Goal: Information Seeking & Learning: Learn about a topic

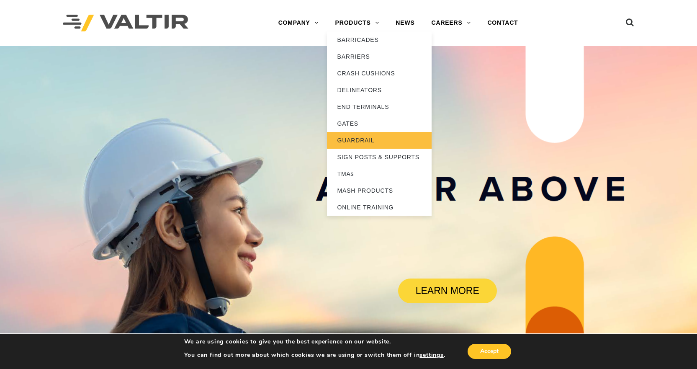
click at [369, 136] on link "GUARDRAIL" at bounding box center [379, 140] width 105 height 17
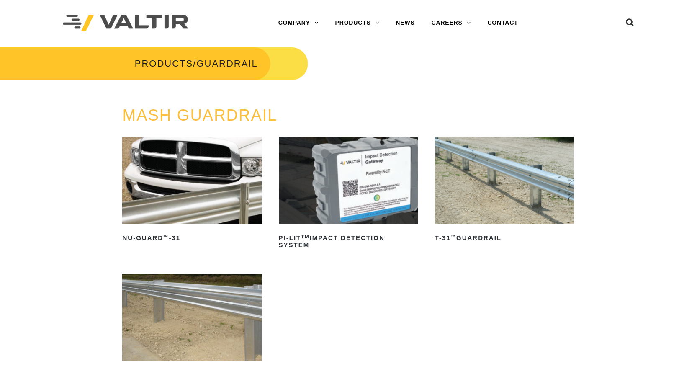
scroll to position [84, 0]
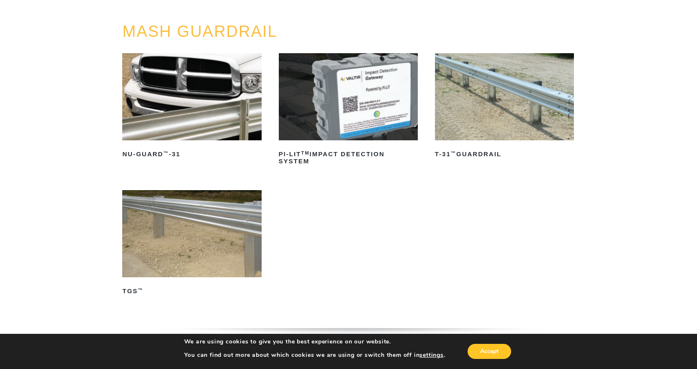
click at [385, 95] on img at bounding box center [348, 96] width 139 height 87
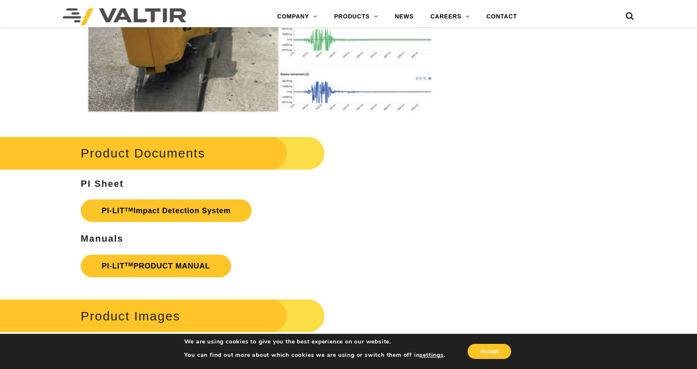
scroll to position [1421, 0]
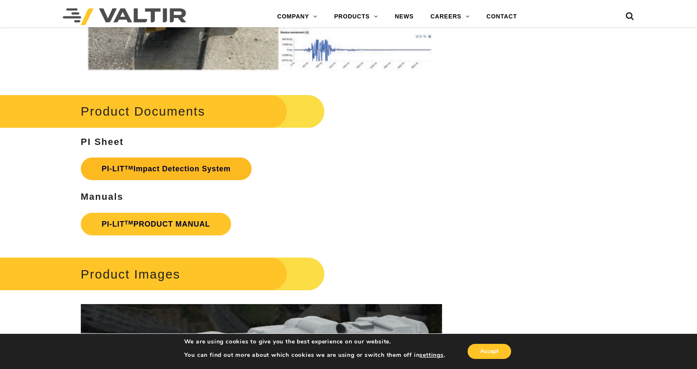
click at [177, 172] on link "PI-LIT TM Impact Detection System" at bounding box center [166, 168] width 171 height 23
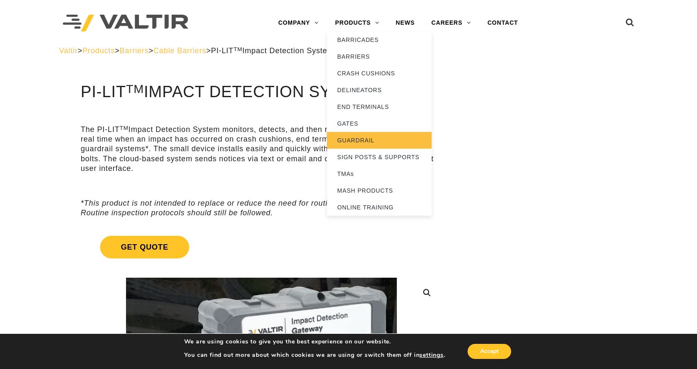
click at [356, 140] on link "GUARDRAIL" at bounding box center [379, 140] width 105 height 17
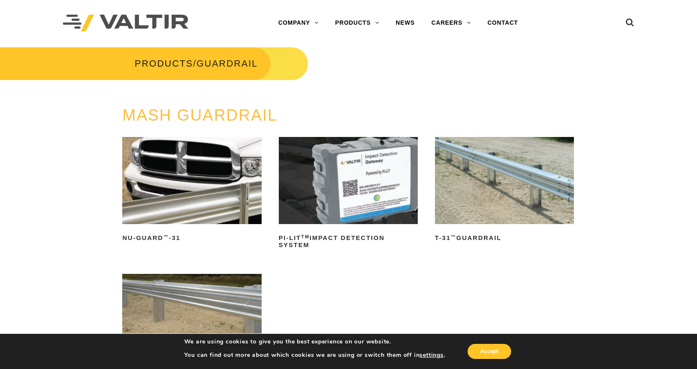
click at [490, 188] on img at bounding box center [504, 180] width 139 height 87
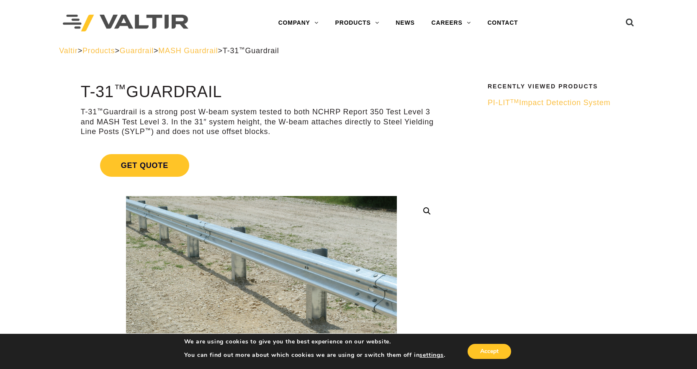
click at [529, 103] on span "PI-LIT TM Impact Detection System" at bounding box center [549, 102] width 123 height 8
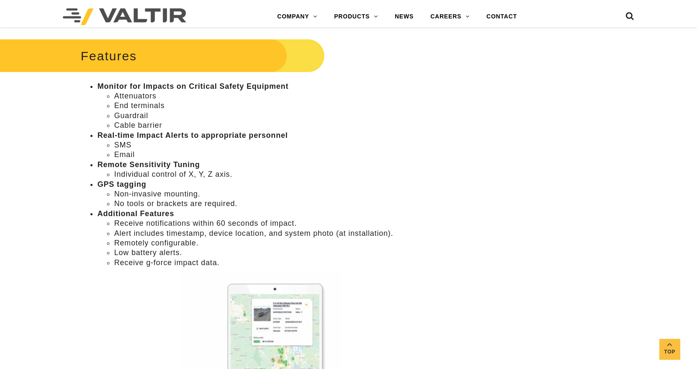
scroll to position [418, 0]
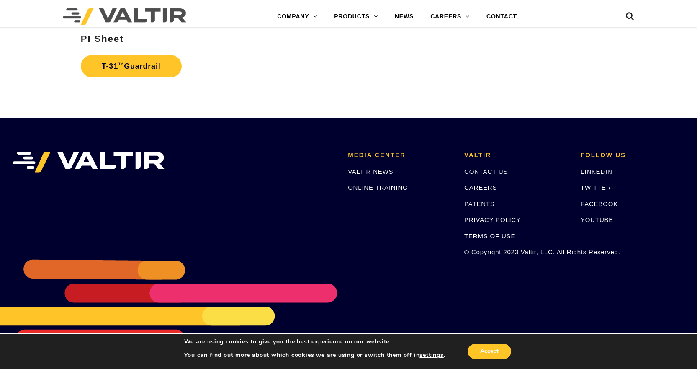
scroll to position [1471, 0]
